Goal: Check status

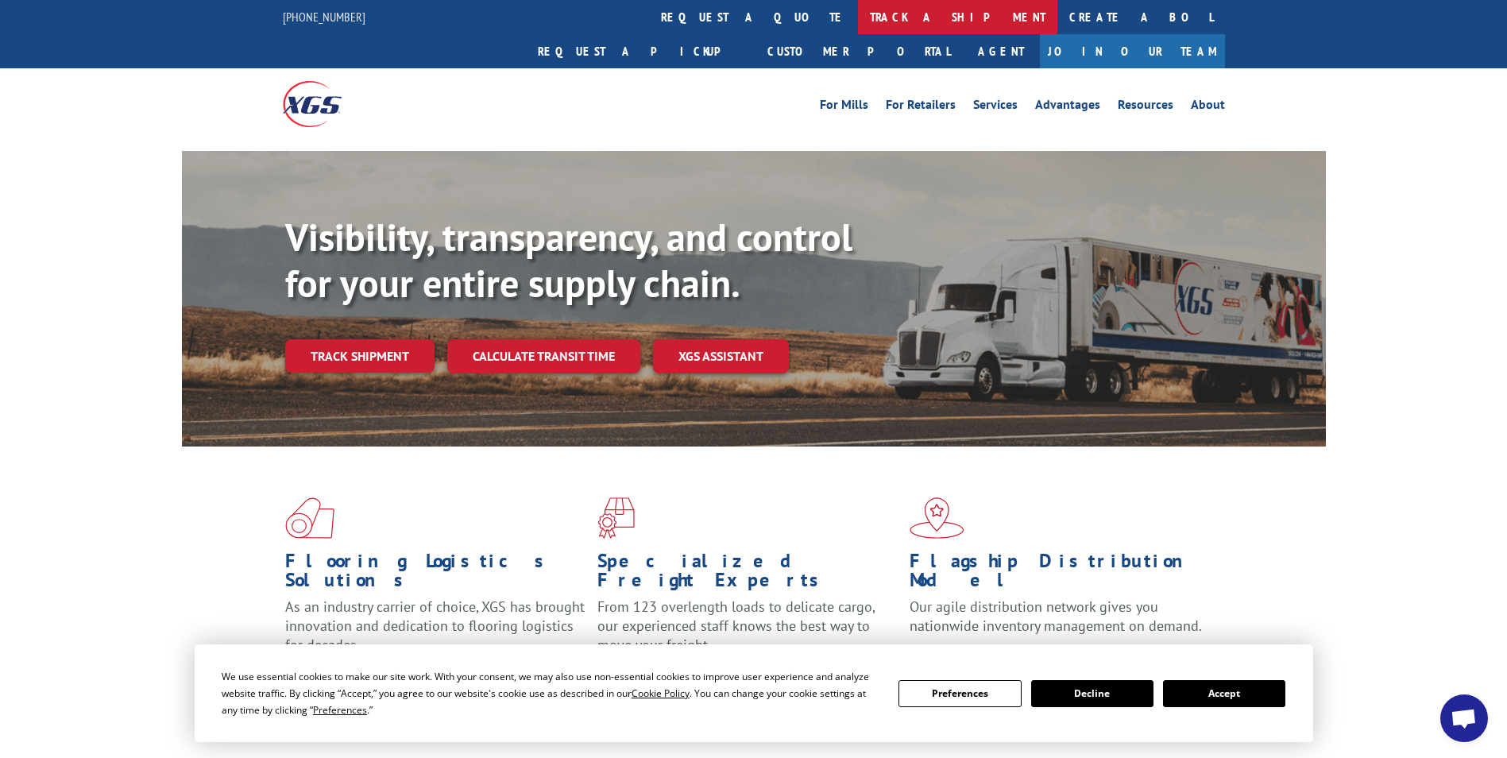
click at [858, 13] on link "track a shipment" at bounding box center [957, 17] width 199 height 34
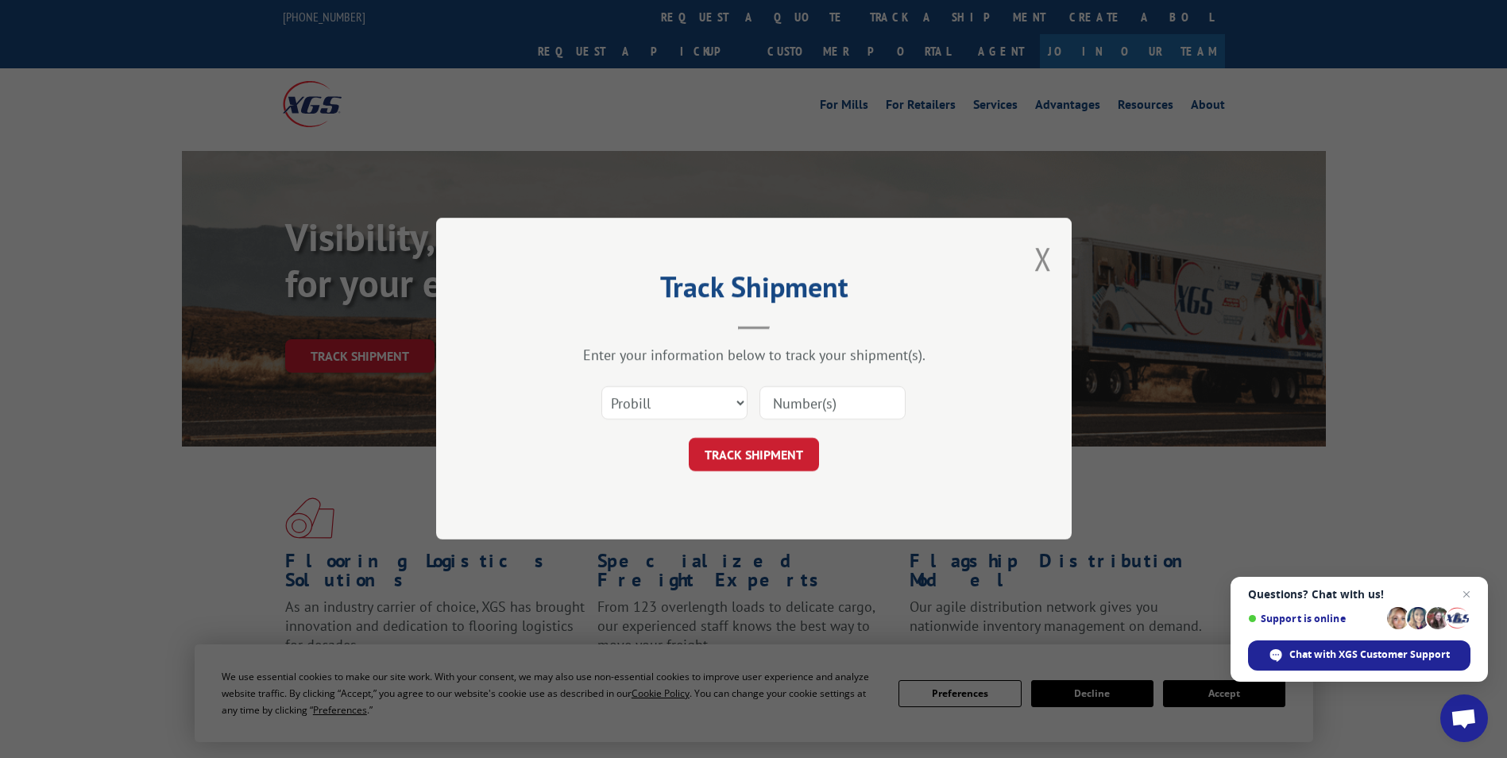
click at [825, 404] on input at bounding box center [832, 403] width 146 height 33
type input "2847262"
click button "TRACK SHIPMENT" at bounding box center [754, 455] width 130 height 33
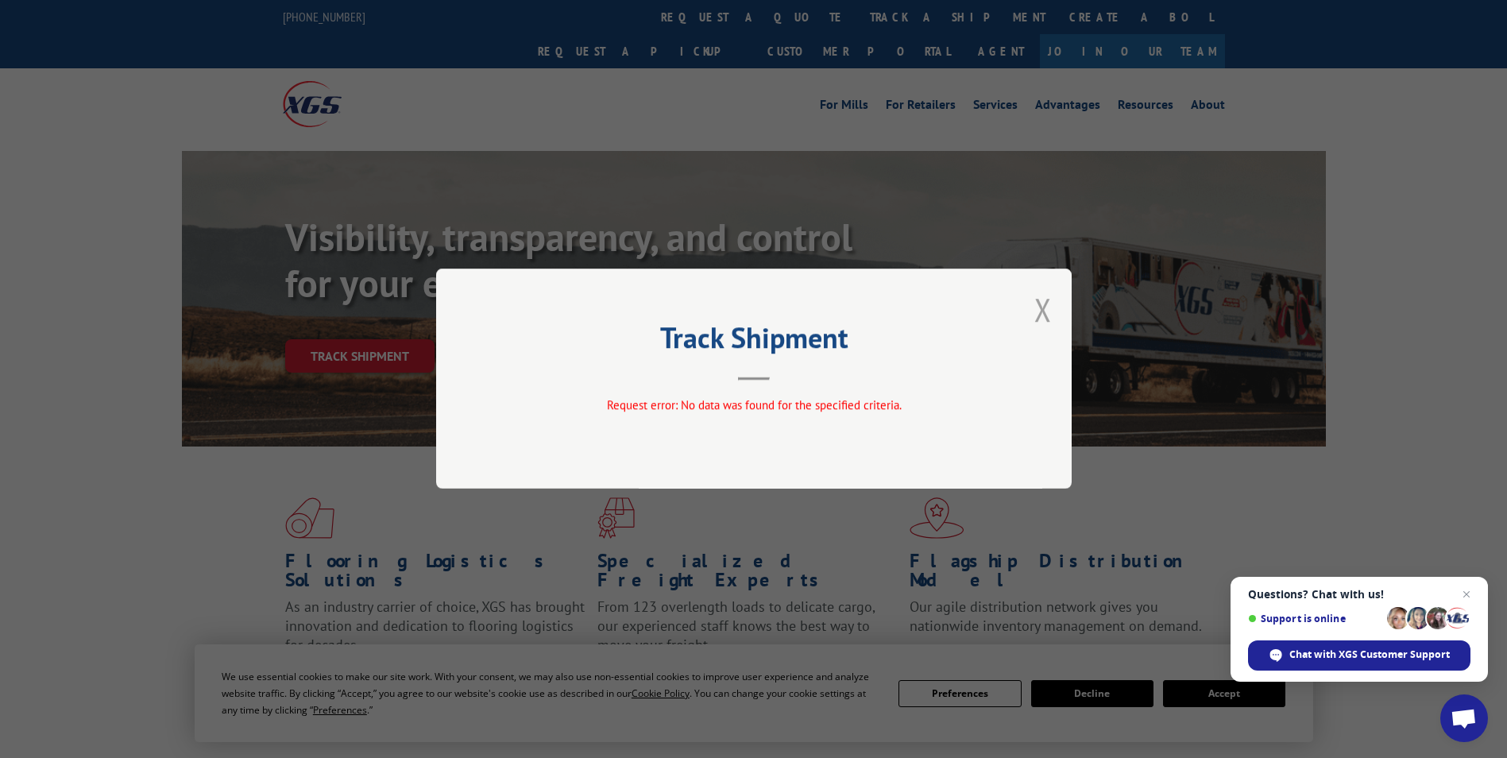
click at [1048, 303] on button "Close modal" at bounding box center [1042, 309] width 17 height 42
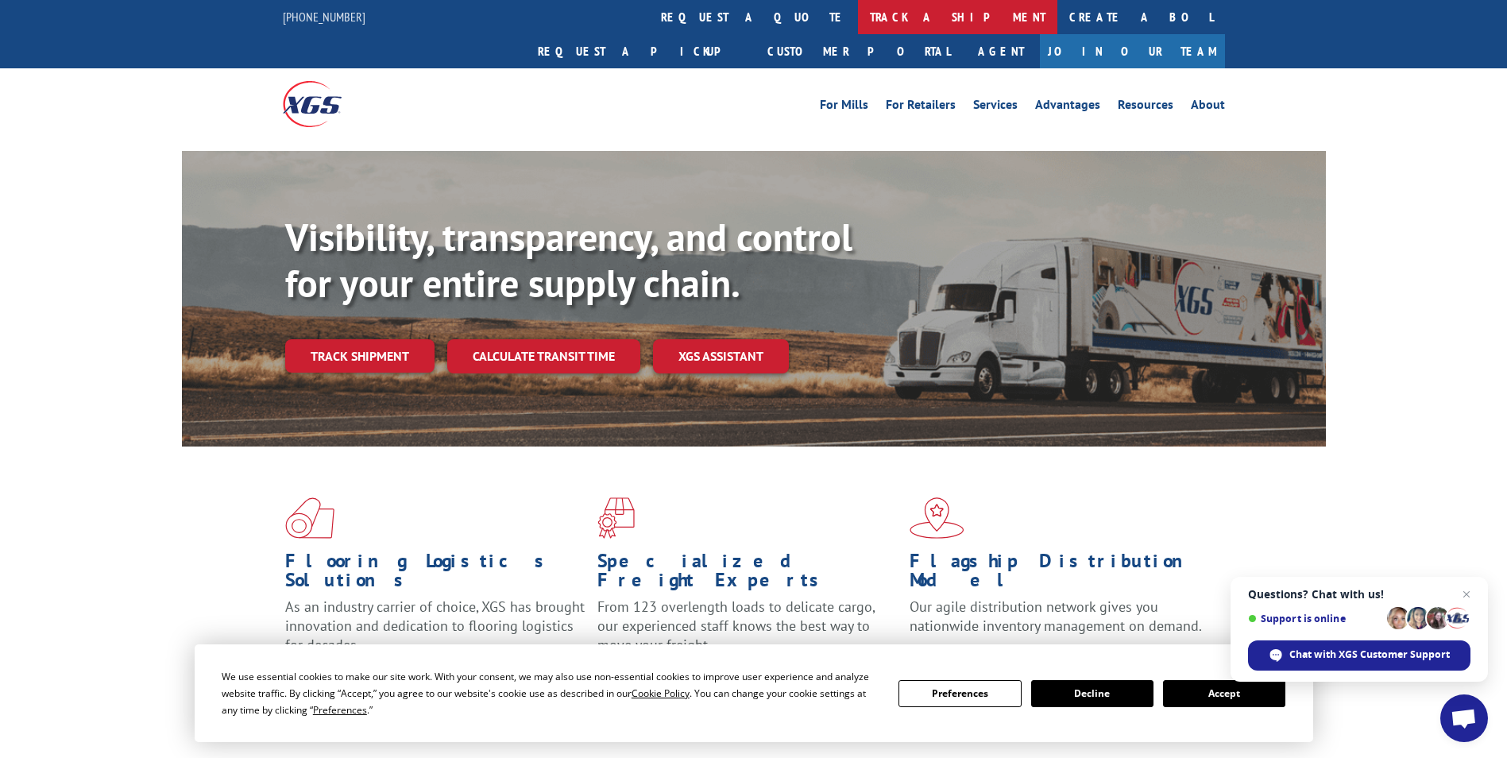
click at [858, 16] on link "track a shipment" at bounding box center [957, 17] width 199 height 34
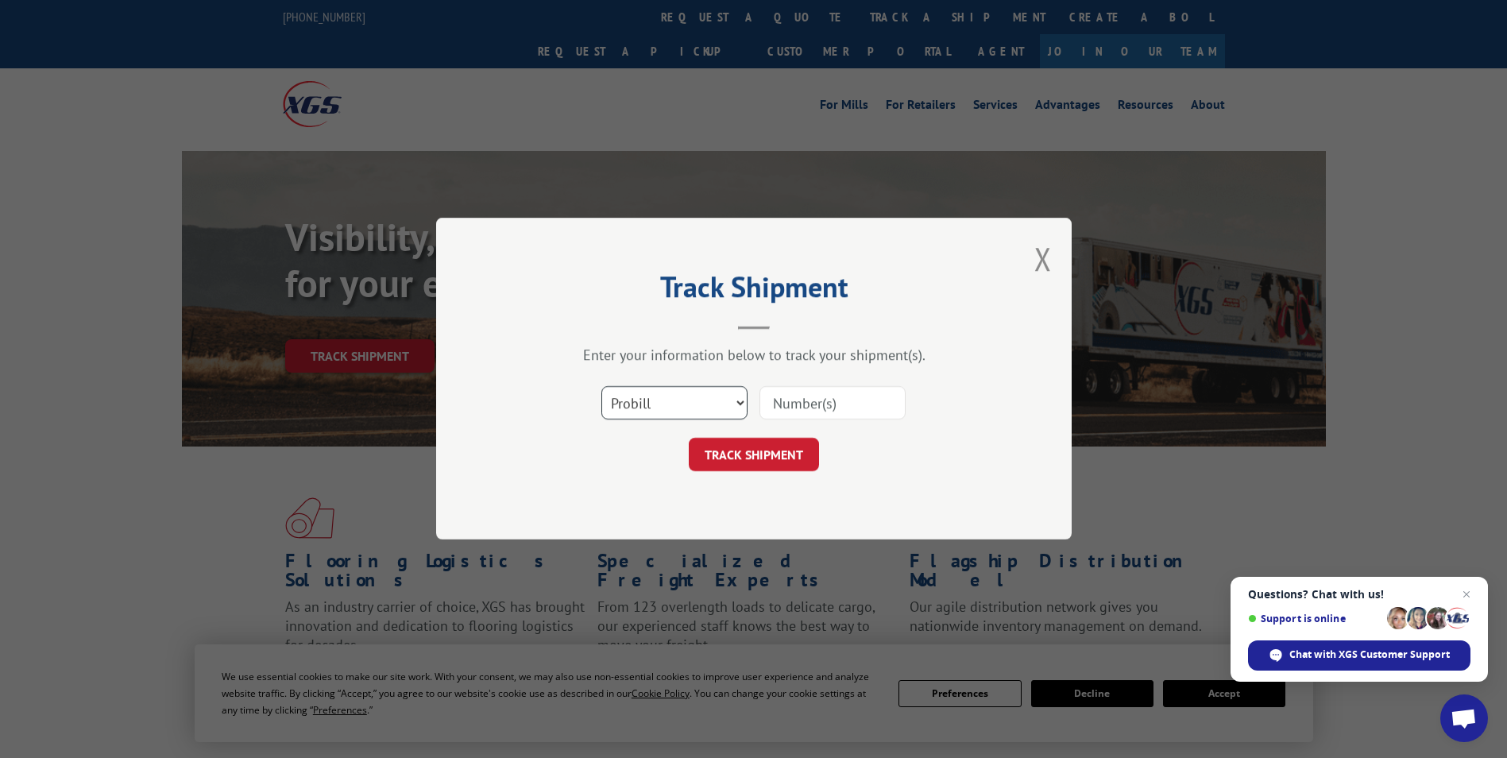
click at [740, 401] on select "Select category... Probill BOL PO" at bounding box center [674, 403] width 146 height 33
select select "bol"
click at [601, 387] on select "Select category... Probill BOL PO" at bounding box center [674, 403] width 146 height 33
click at [787, 403] on input at bounding box center [832, 403] width 146 height 33
type input "2847262"
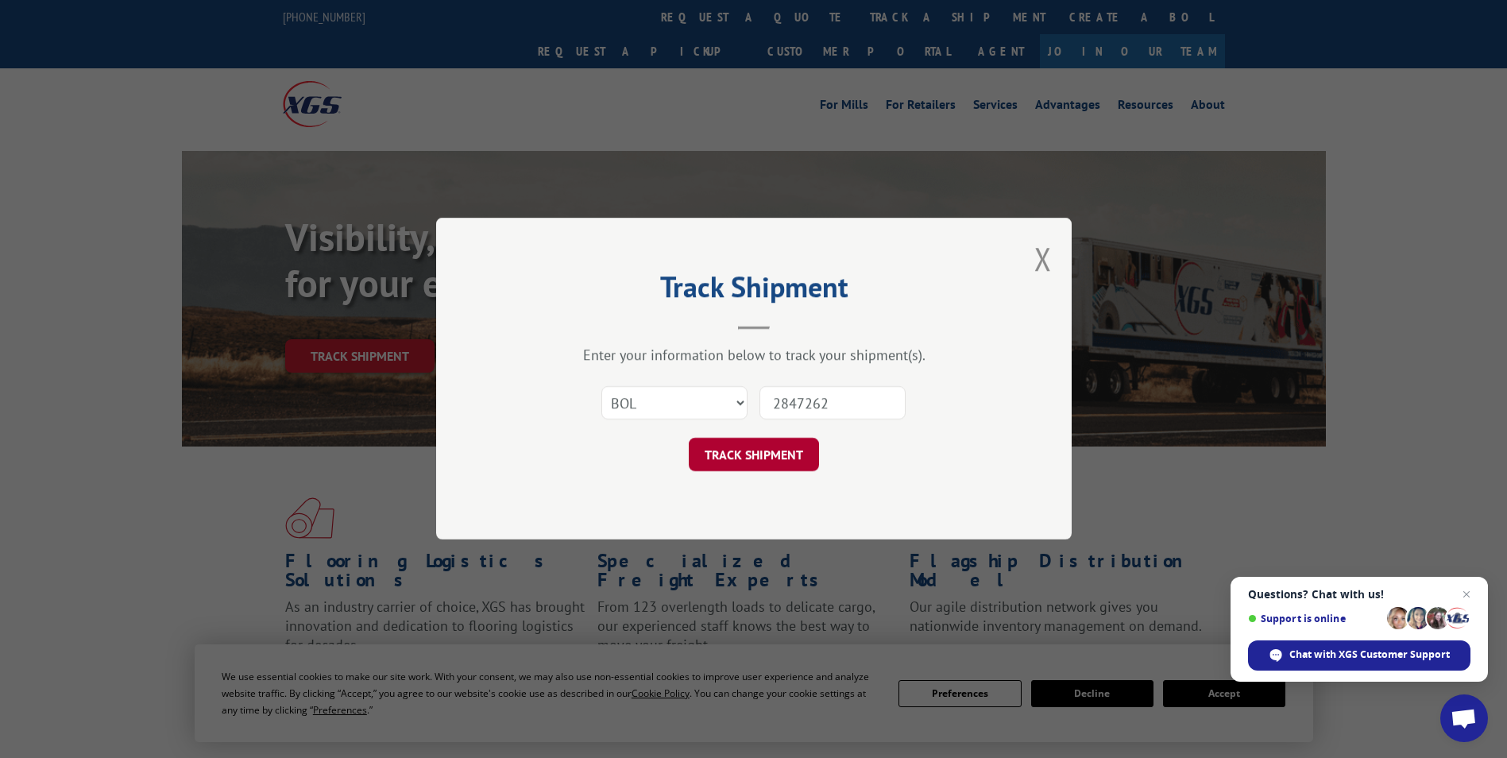
click at [779, 449] on button "TRACK SHIPMENT" at bounding box center [754, 455] width 130 height 33
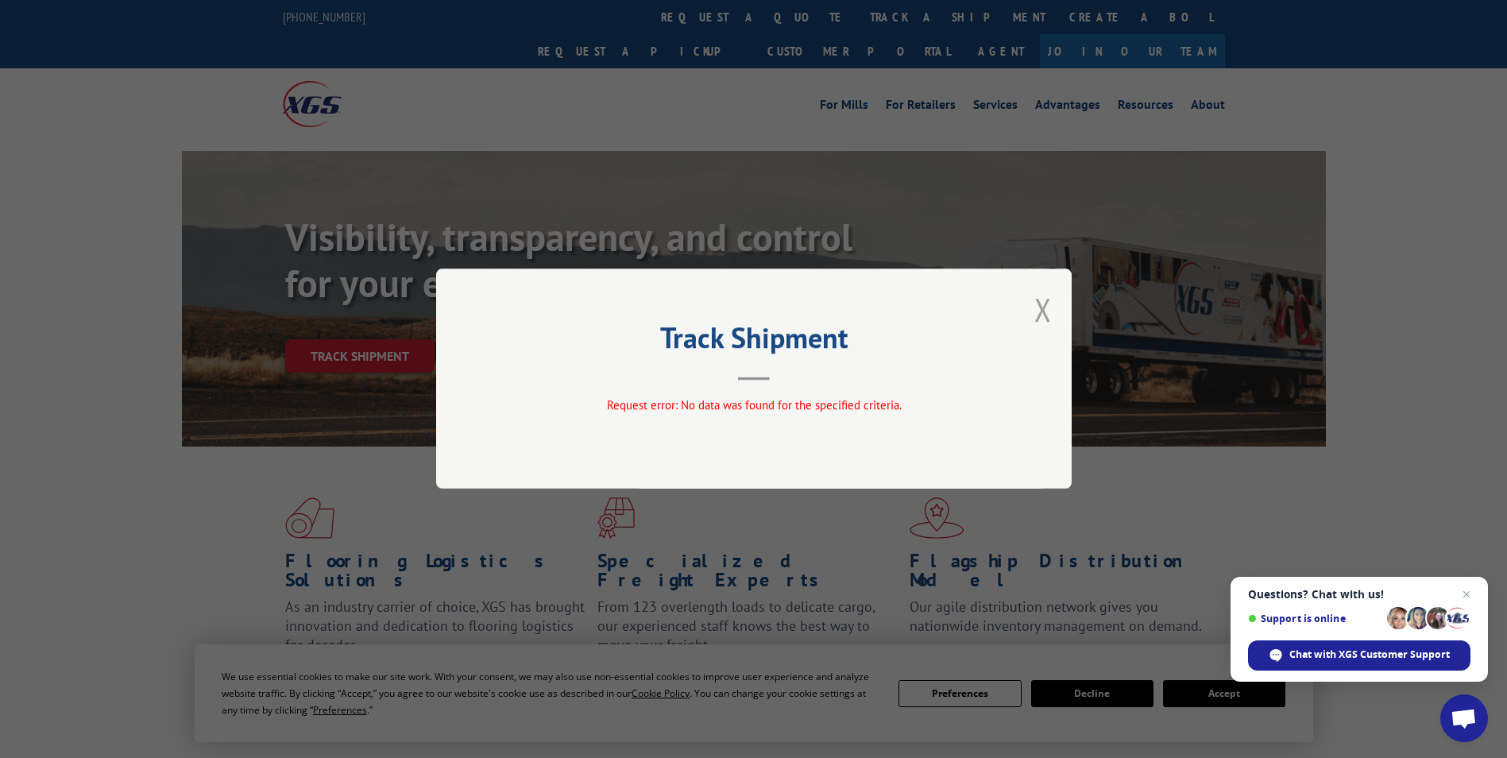
click at [1049, 311] on button "Close modal" at bounding box center [1042, 309] width 17 height 42
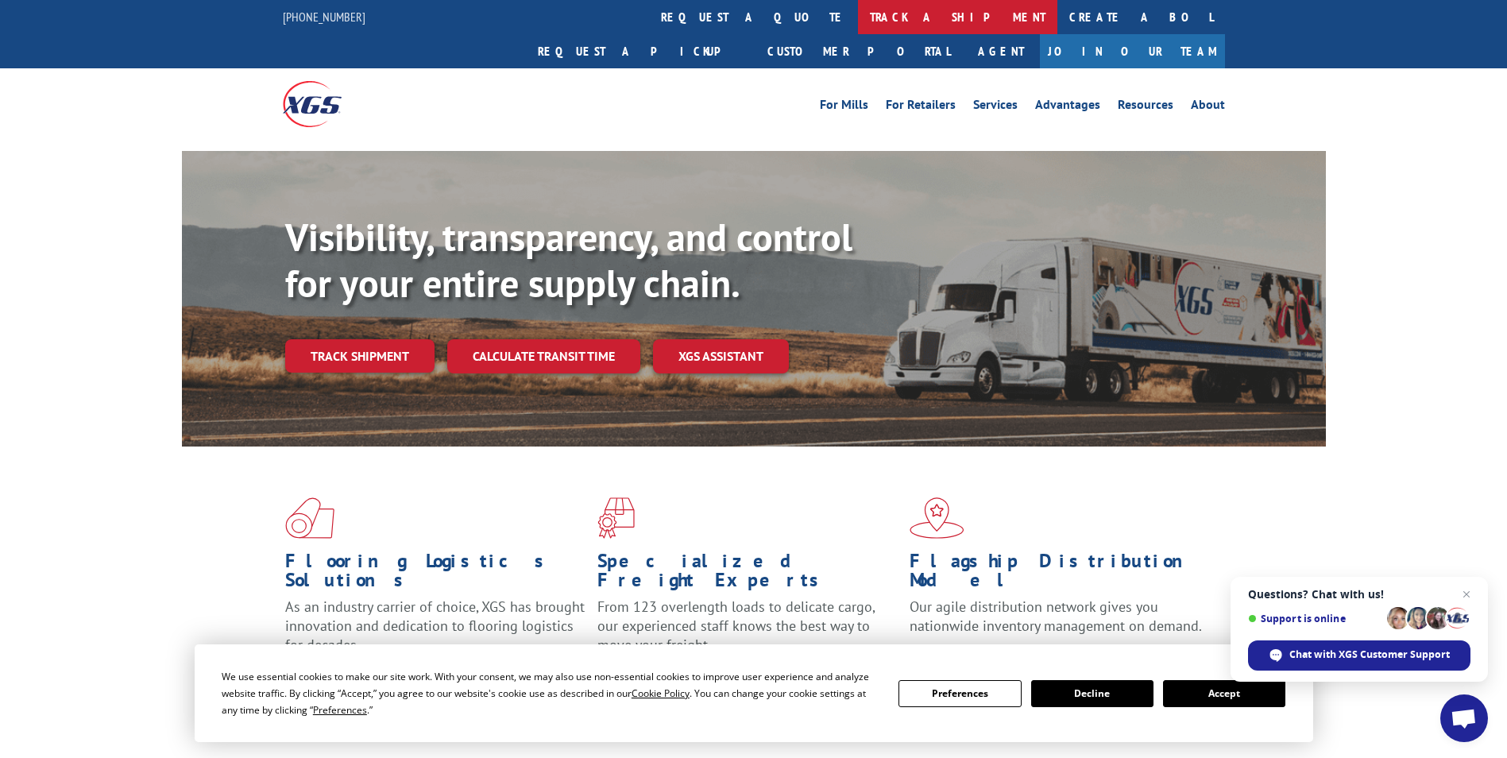
click at [858, 11] on link "track a shipment" at bounding box center [957, 17] width 199 height 34
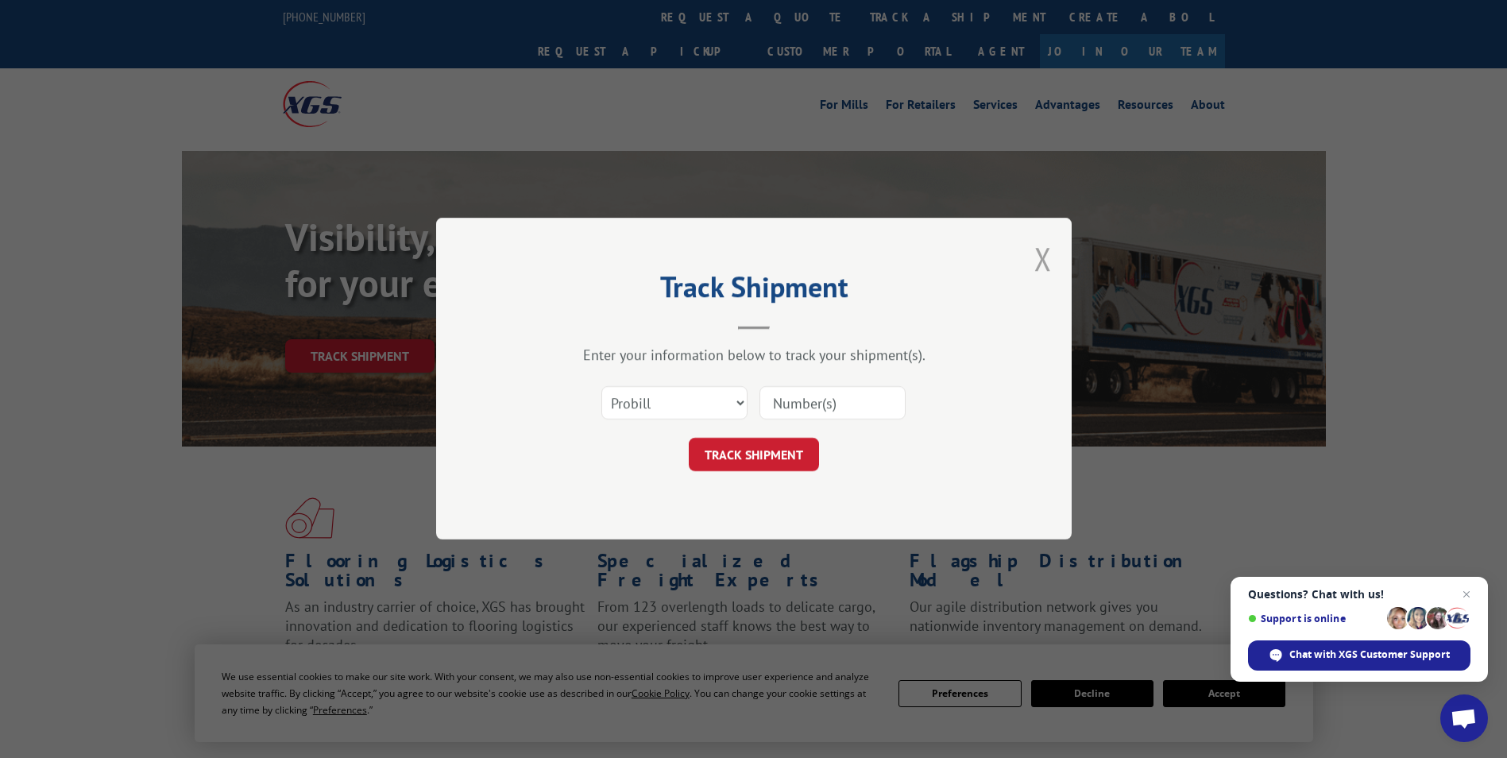
click at [1041, 256] on button "Close modal" at bounding box center [1042, 259] width 17 height 42
